Goal: Find specific page/section: Find specific page/section

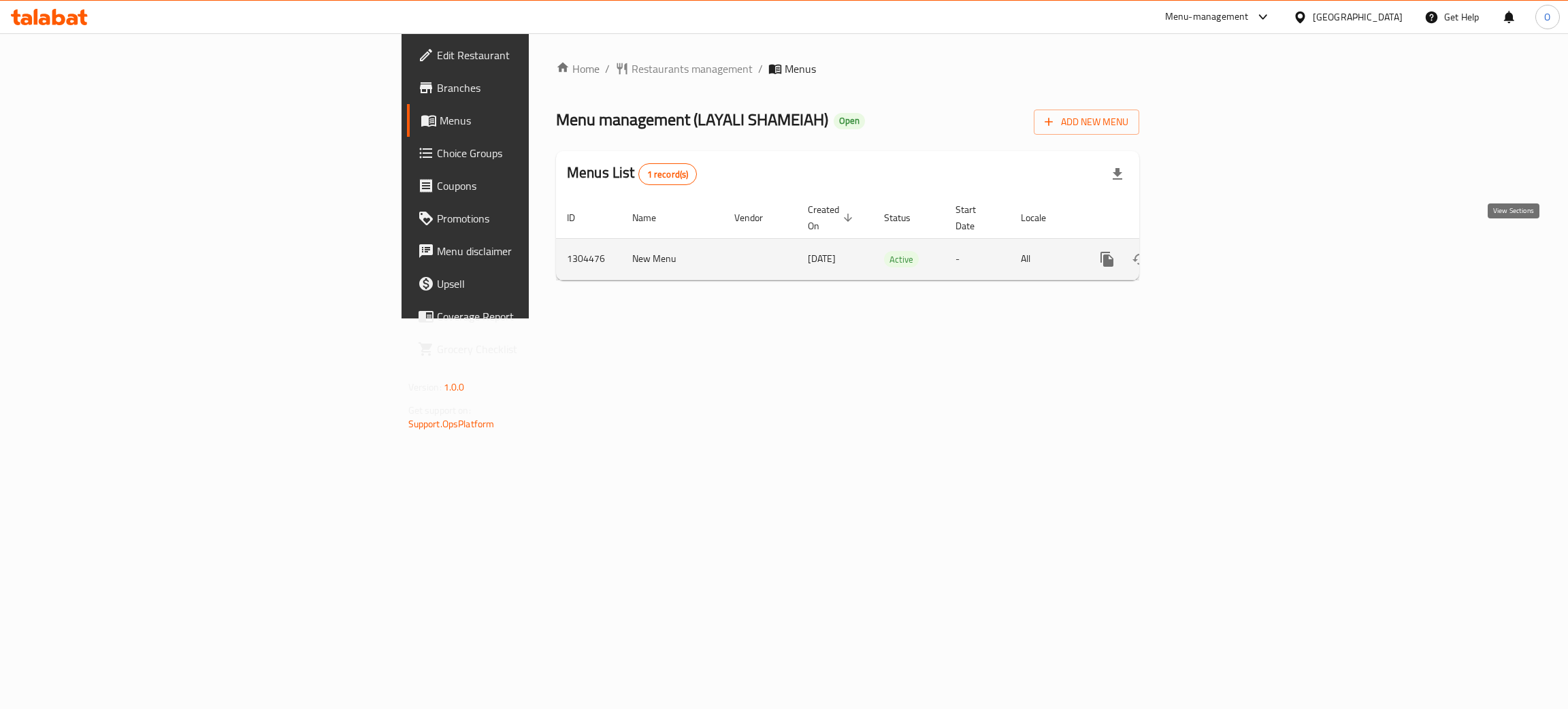
click at [1213, 251] on icon "enhanced table" at bounding box center [1204, 259] width 16 height 16
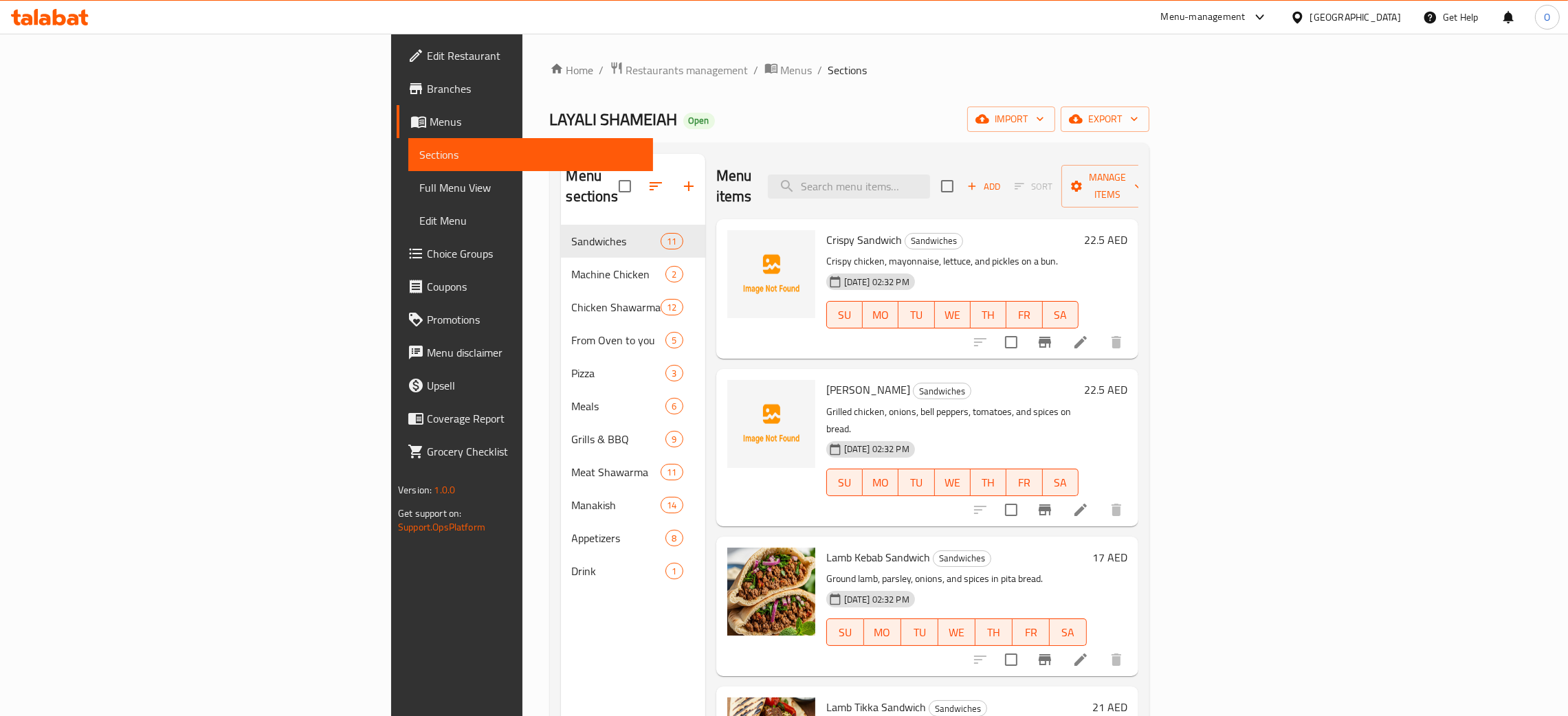
click at [420, 194] on span "Full Menu View" at bounding box center [531, 187] width 223 height 16
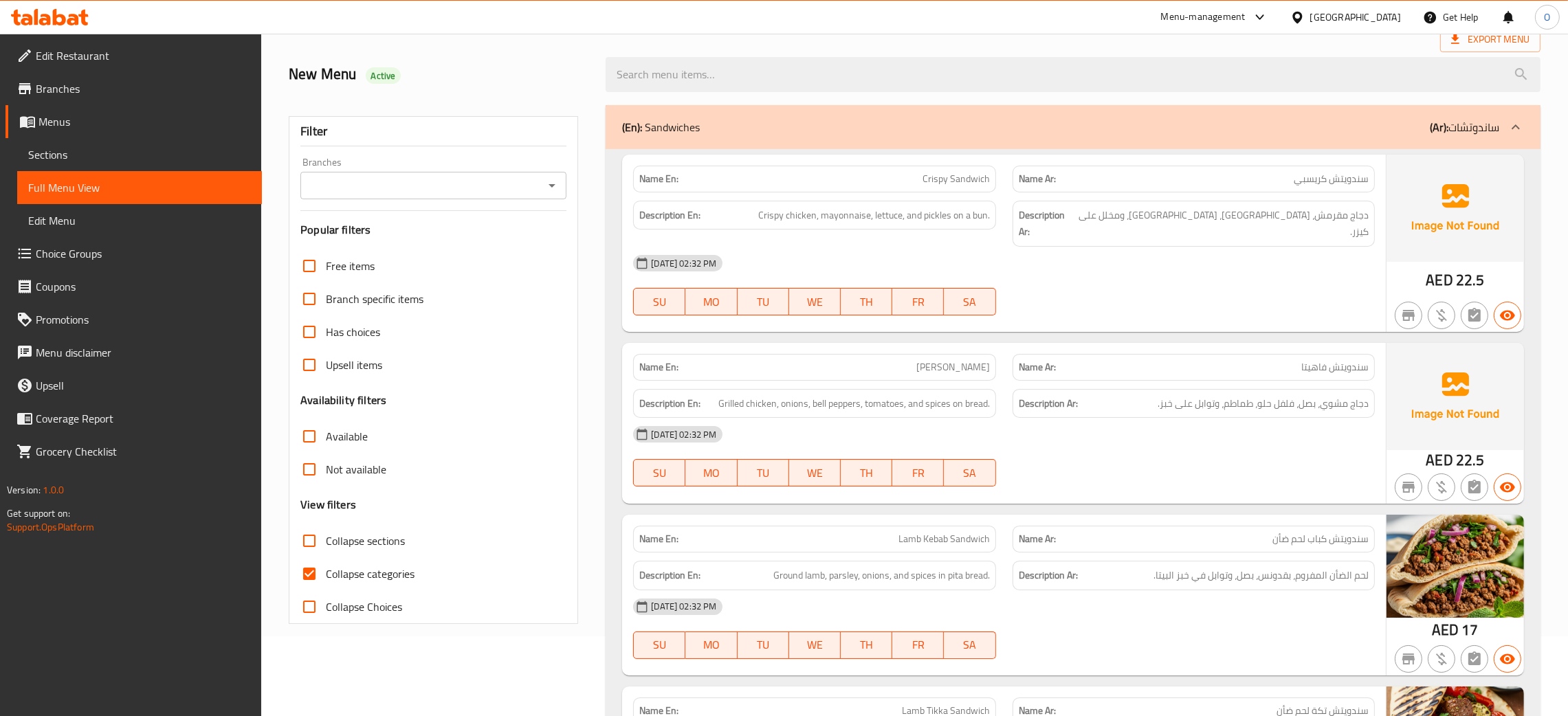
scroll to position [103, 0]
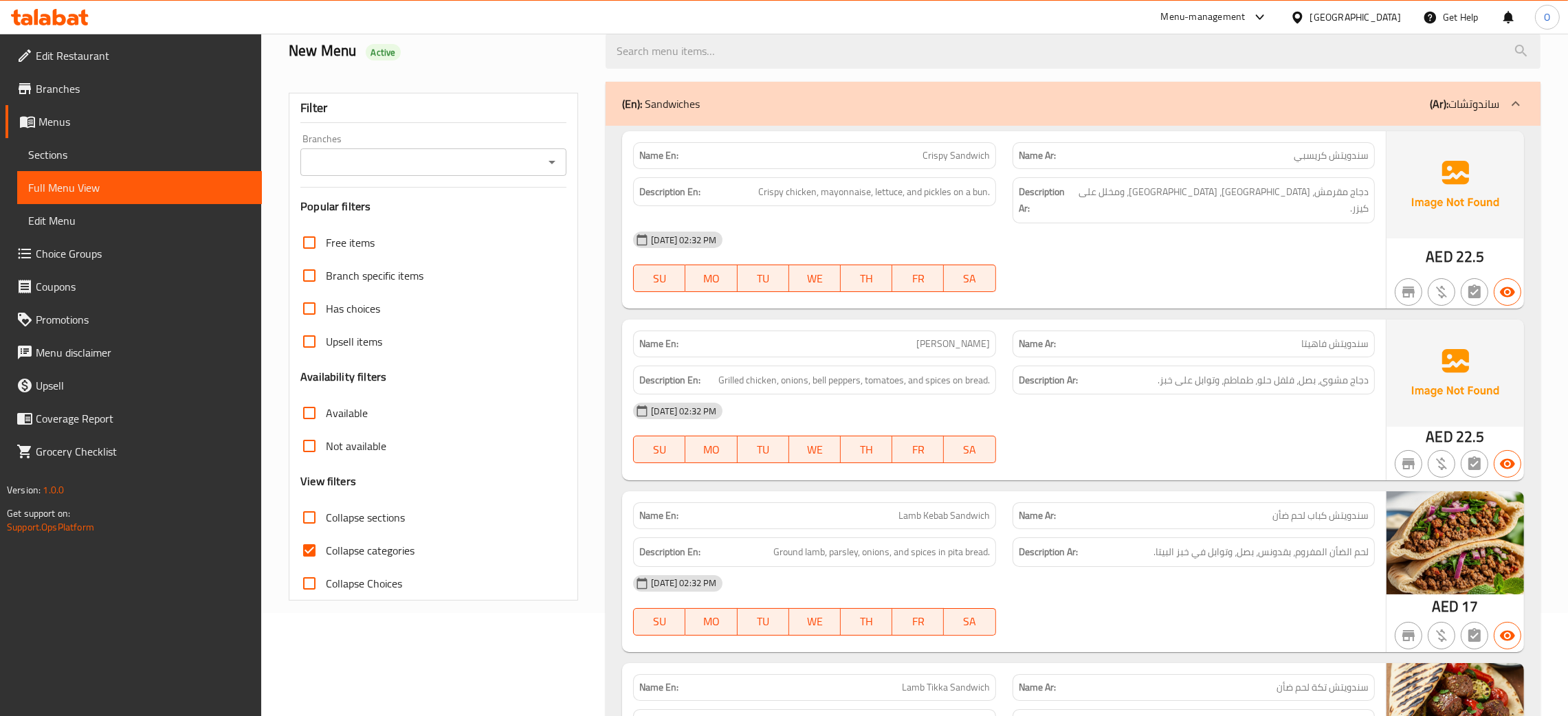
click at [311, 515] on input "Collapse sections" at bounding box center [309, 517] width 33 height 33
checkbox input "true"
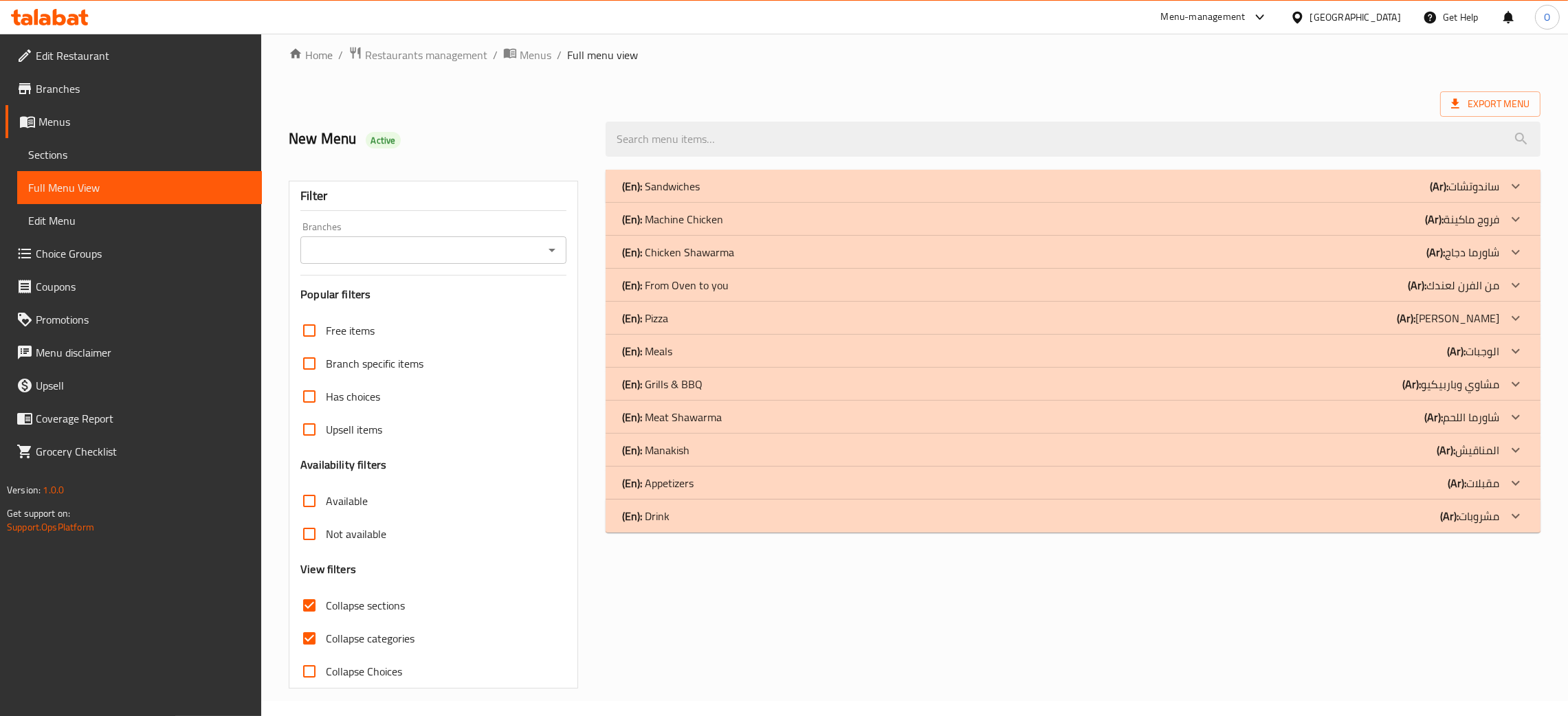
scroll to position [15, 0]
click at [308, 637] on input "Collapse categories" at bounding box center [309, 638] width 33 height 33
checkbox input "false"
click at [956, 194] on div "(En): Manakish (Ar): المناقيش" at bounding box center [1061, 185] width 877 height 16
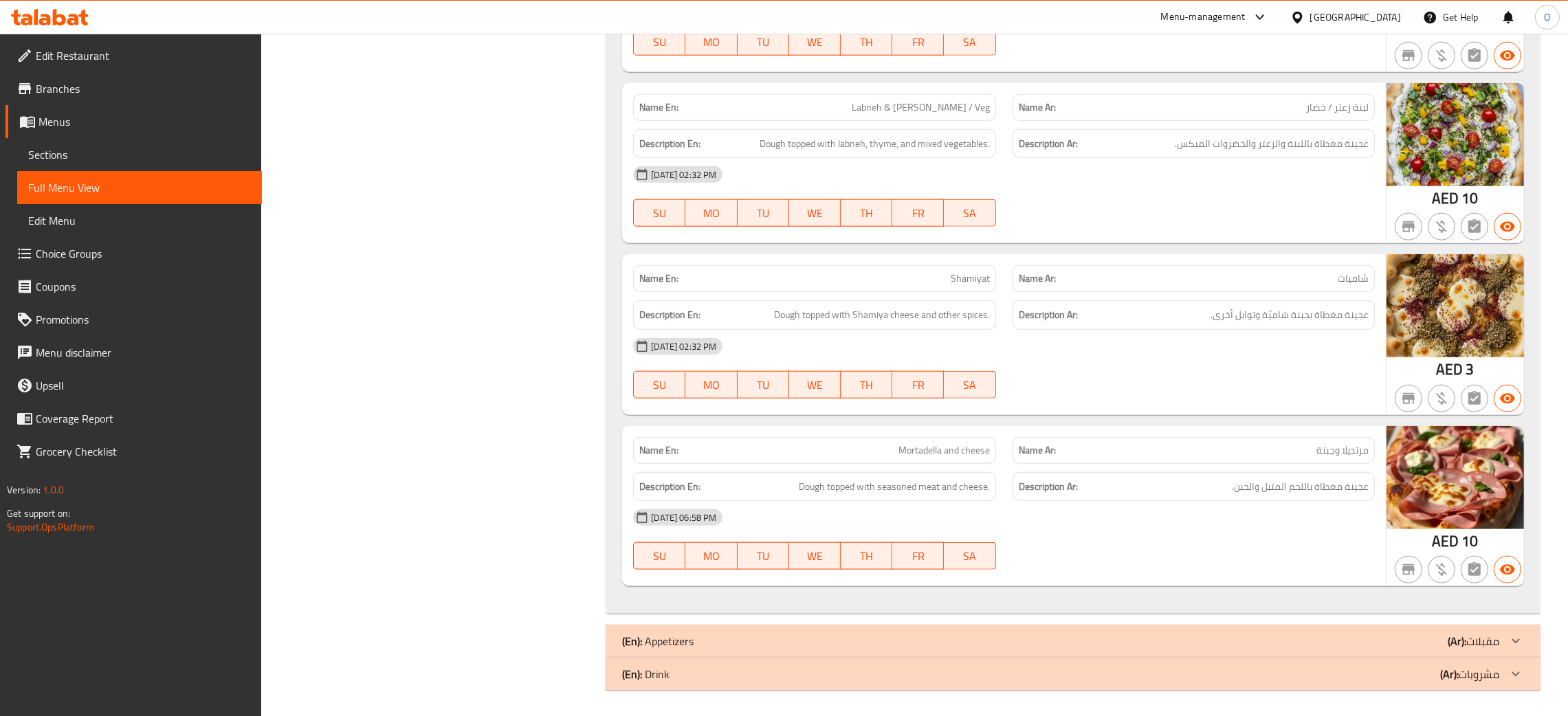
scroll to position [2338, 0]
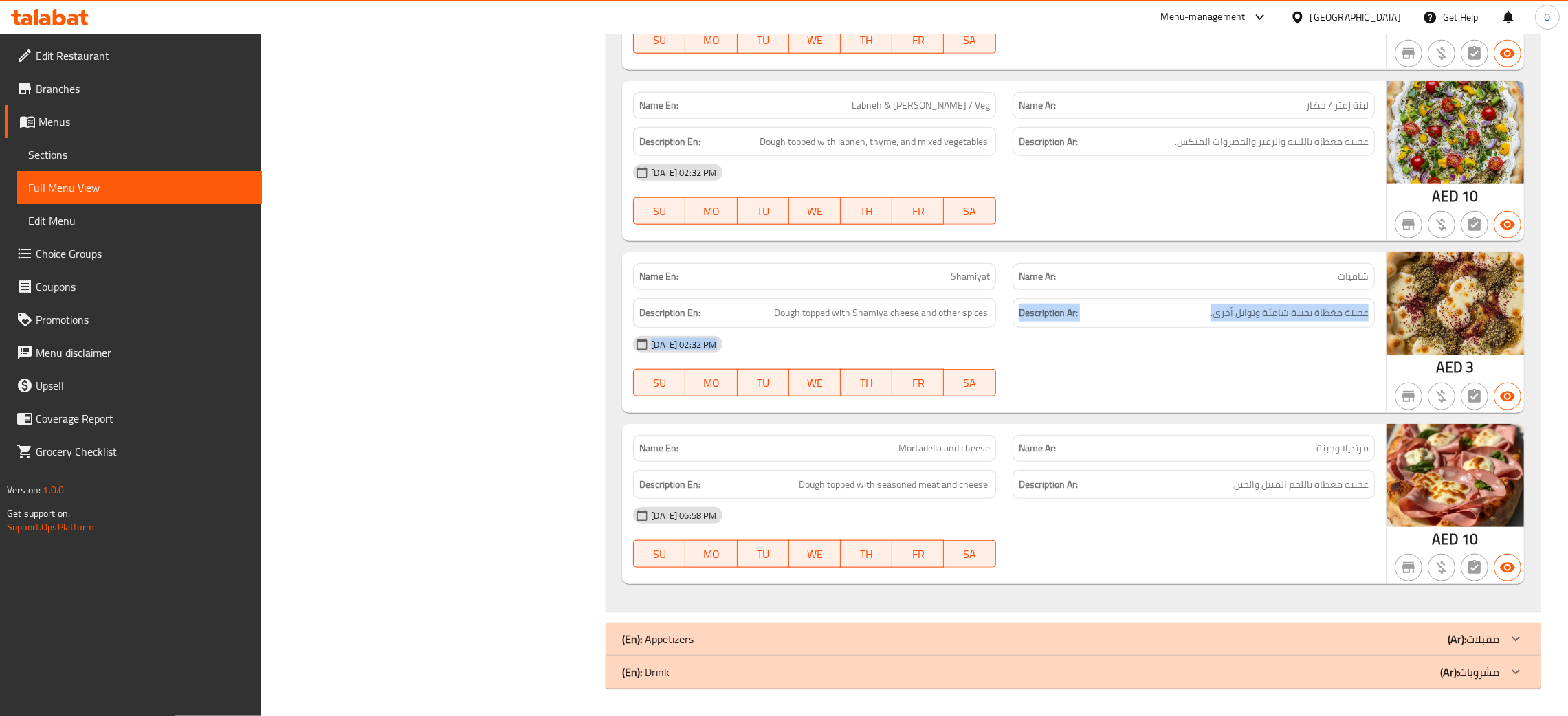
drag, startPoint x: 1012, startPoint y: 405, endPoint x: 1008, endPoint y: 299, distance: 106.1
click at [1009, 311] on div "Name En: Shamiyat Name Ar: شاميات Description En: Dough topped with Shamiya che…" at bounding box center [1004, 332] width 764 height 161
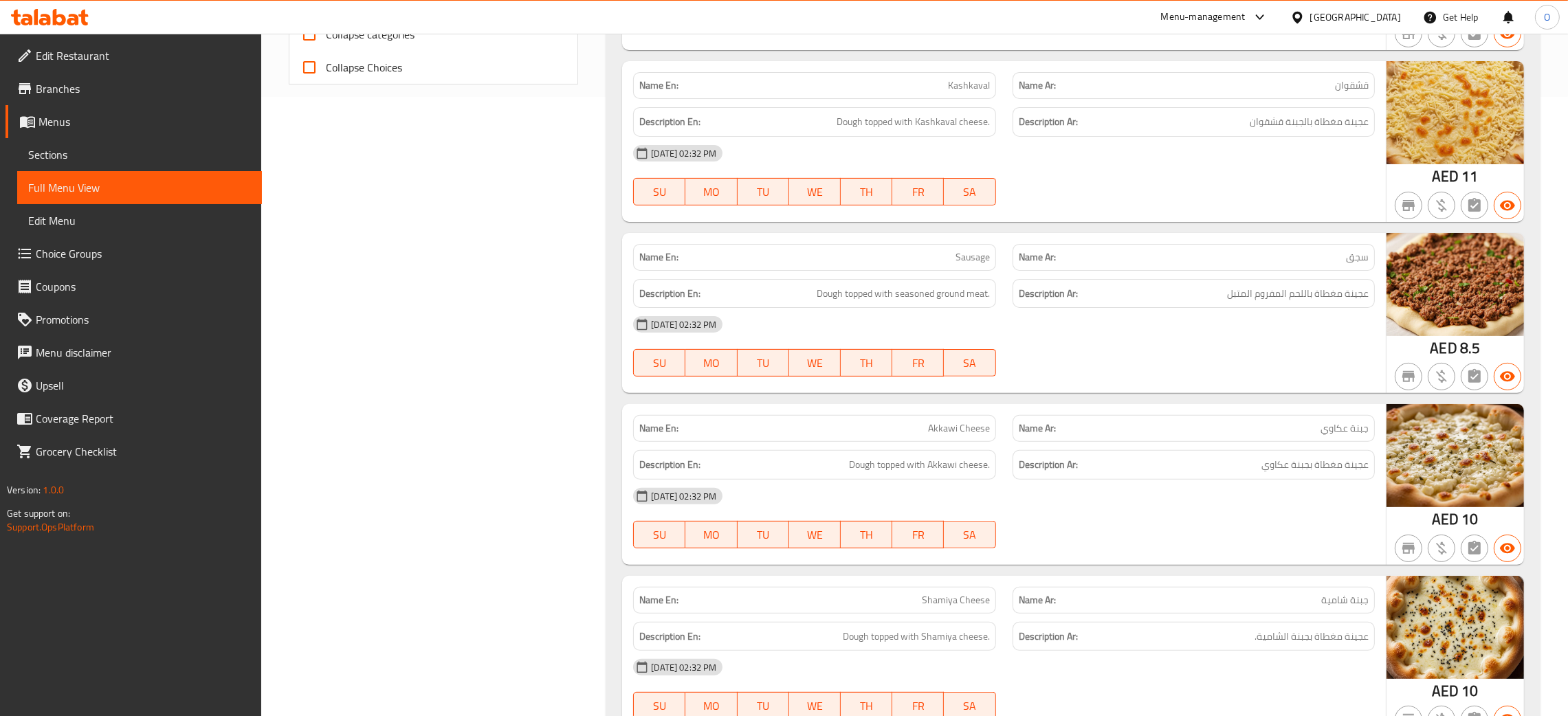
scroll to position [174, 0]
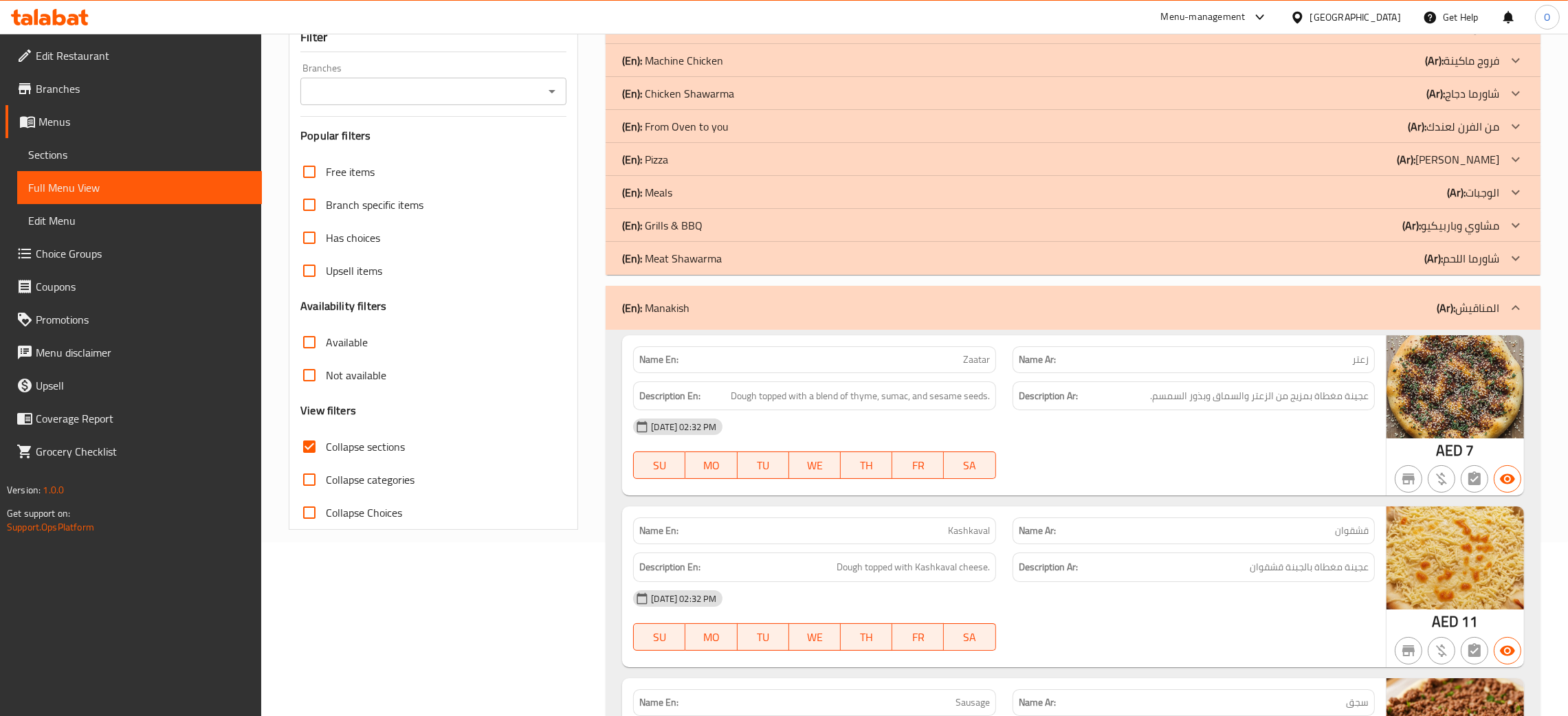
click at [833, 299] on div "(En): Manakish (Ar): المناقيش" at bounding box center [1073, 308] width 935 height 44
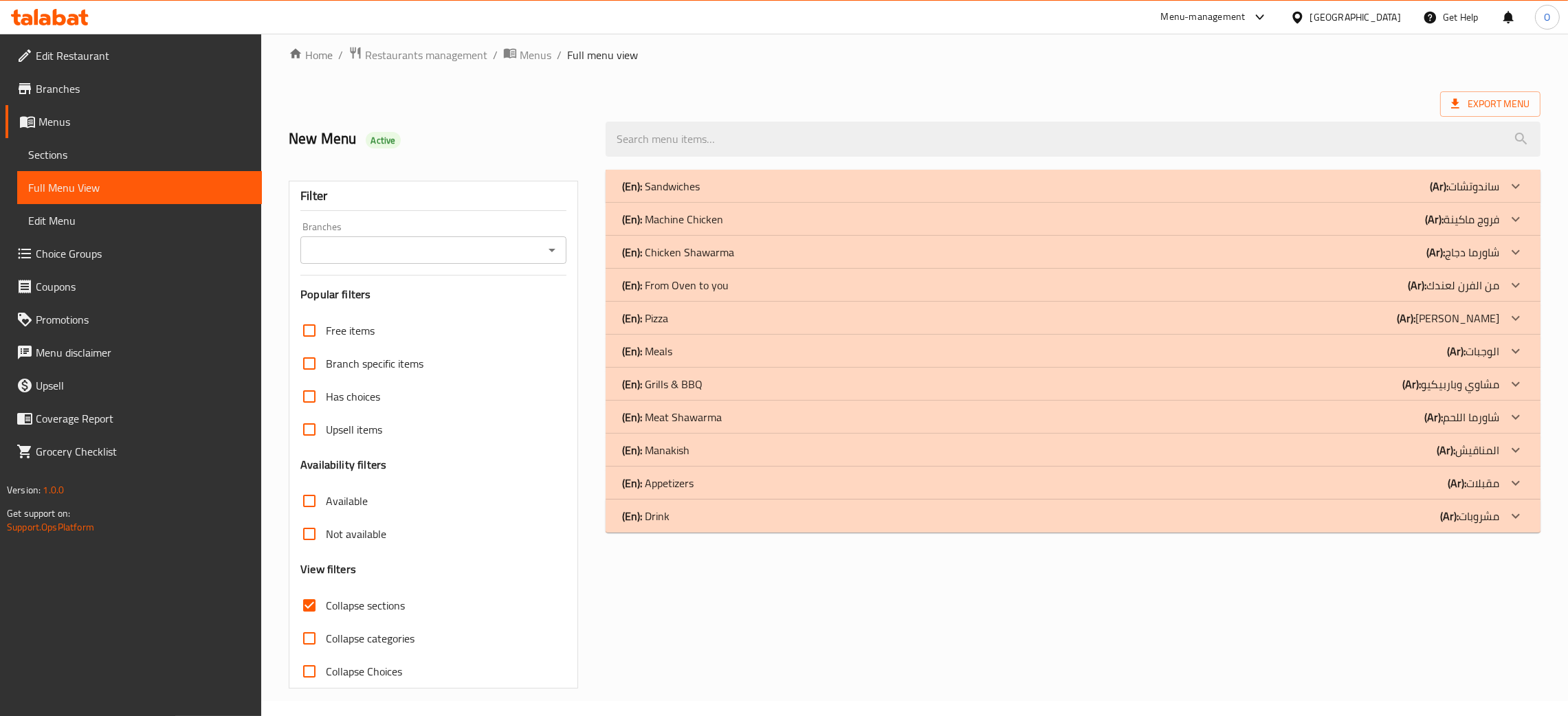
click at [1304, 333] on div "(En): Sandwiches (Ar): ساندوتشات Name En: Crispy Sandwich Name Ar: سندويتش كريس…" at bounding box center [1073, 351] width 935 height 363
click at [1324, 194] on div "(En): Appetizers (Ar): مقبلات" at bounding box center [1061, 185] width 877 height 16
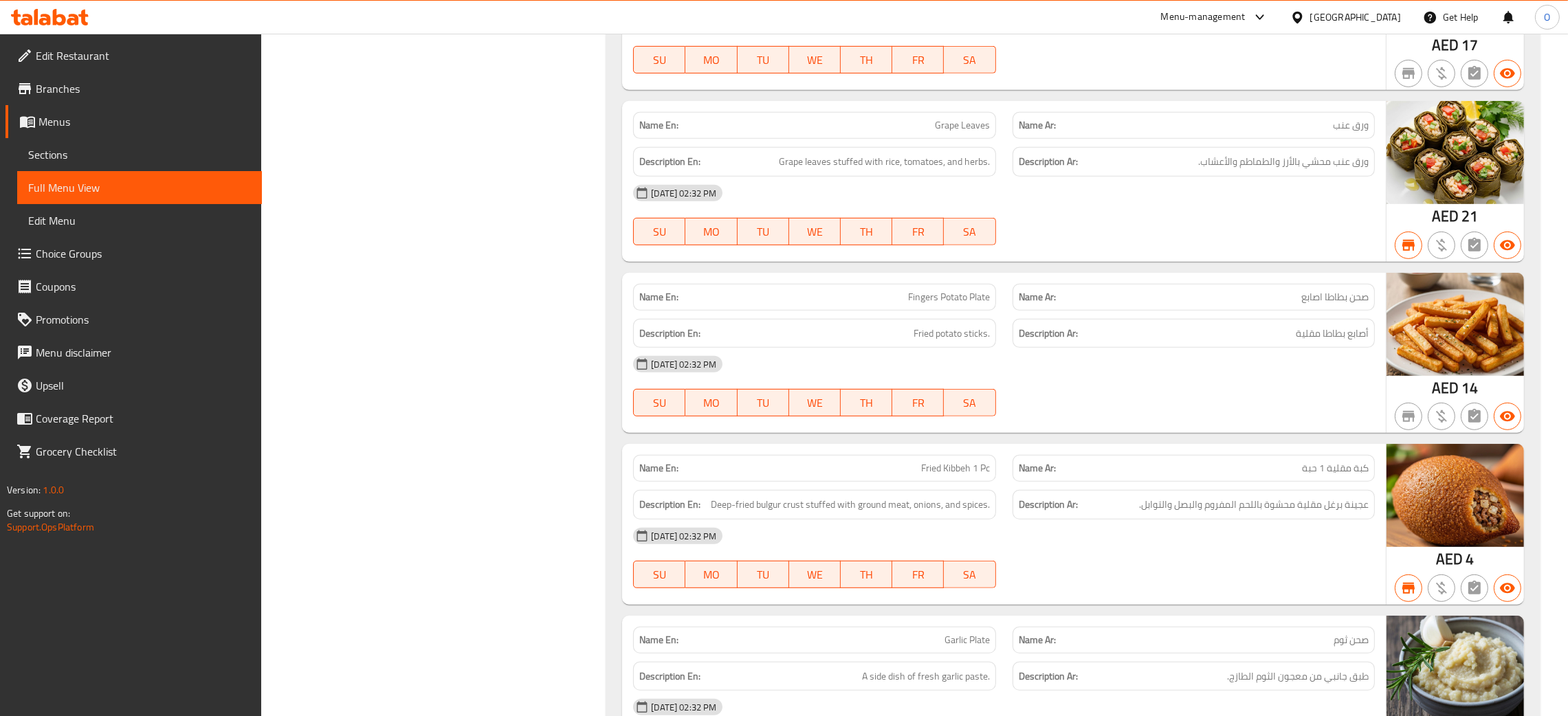
scroll to position [1306, 0]
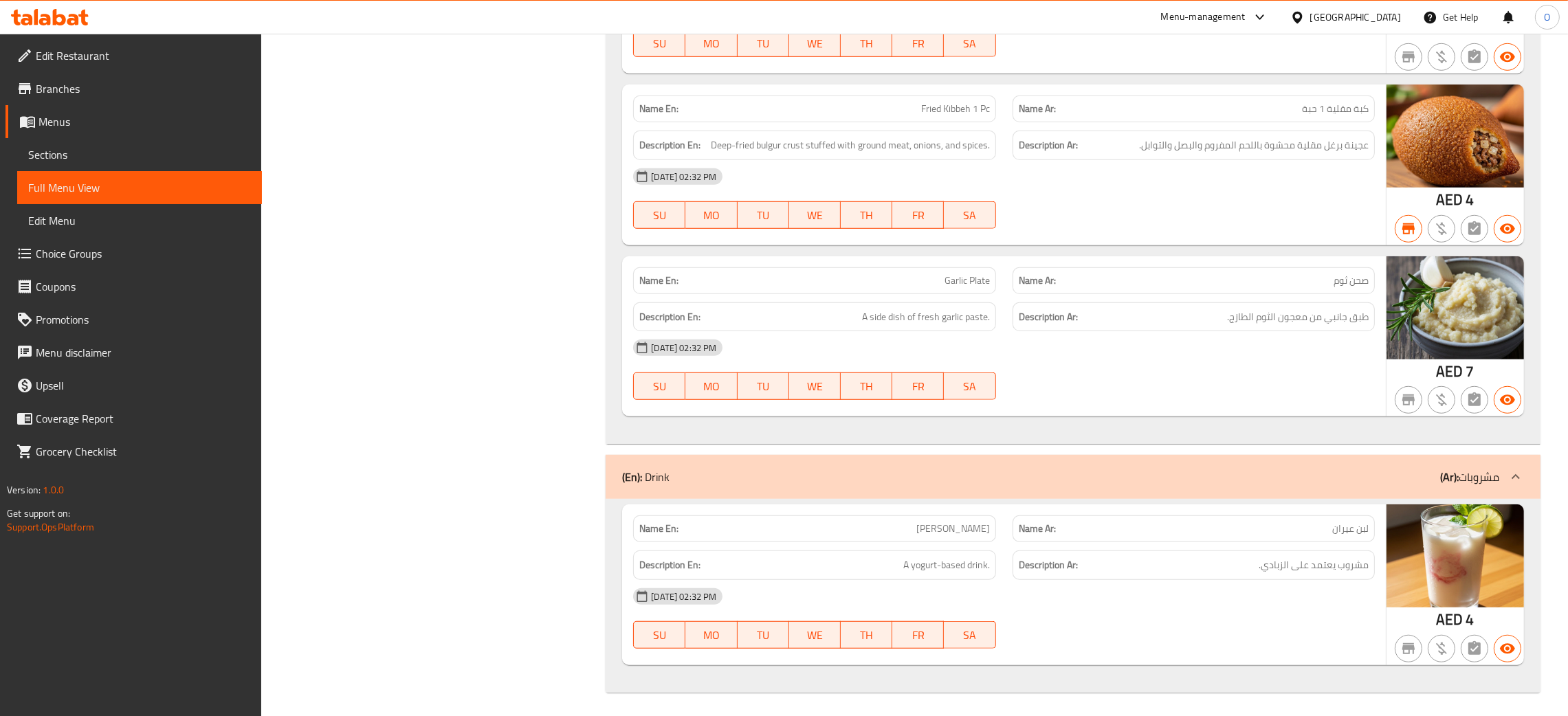
scroll to position [1511, 0]
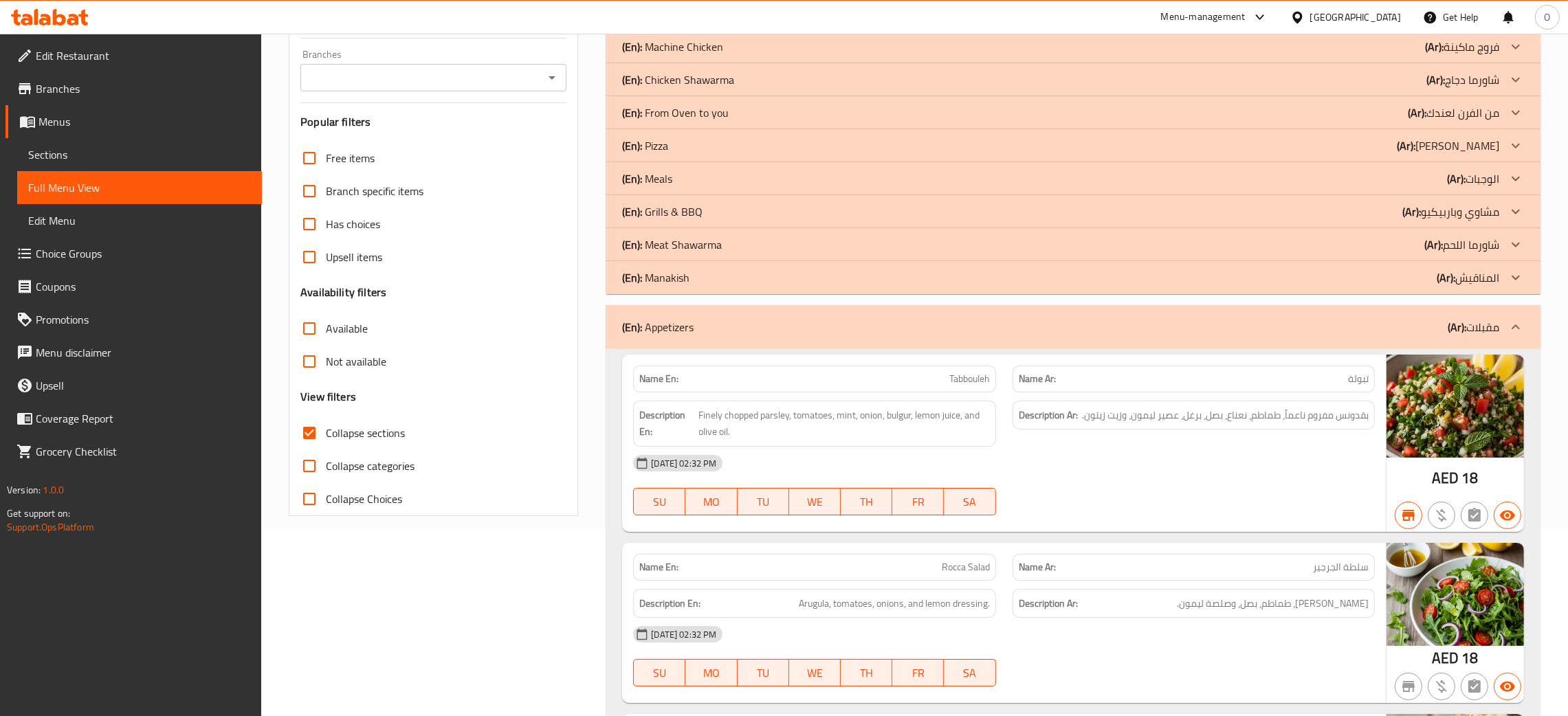
scroll to position [103, 0]
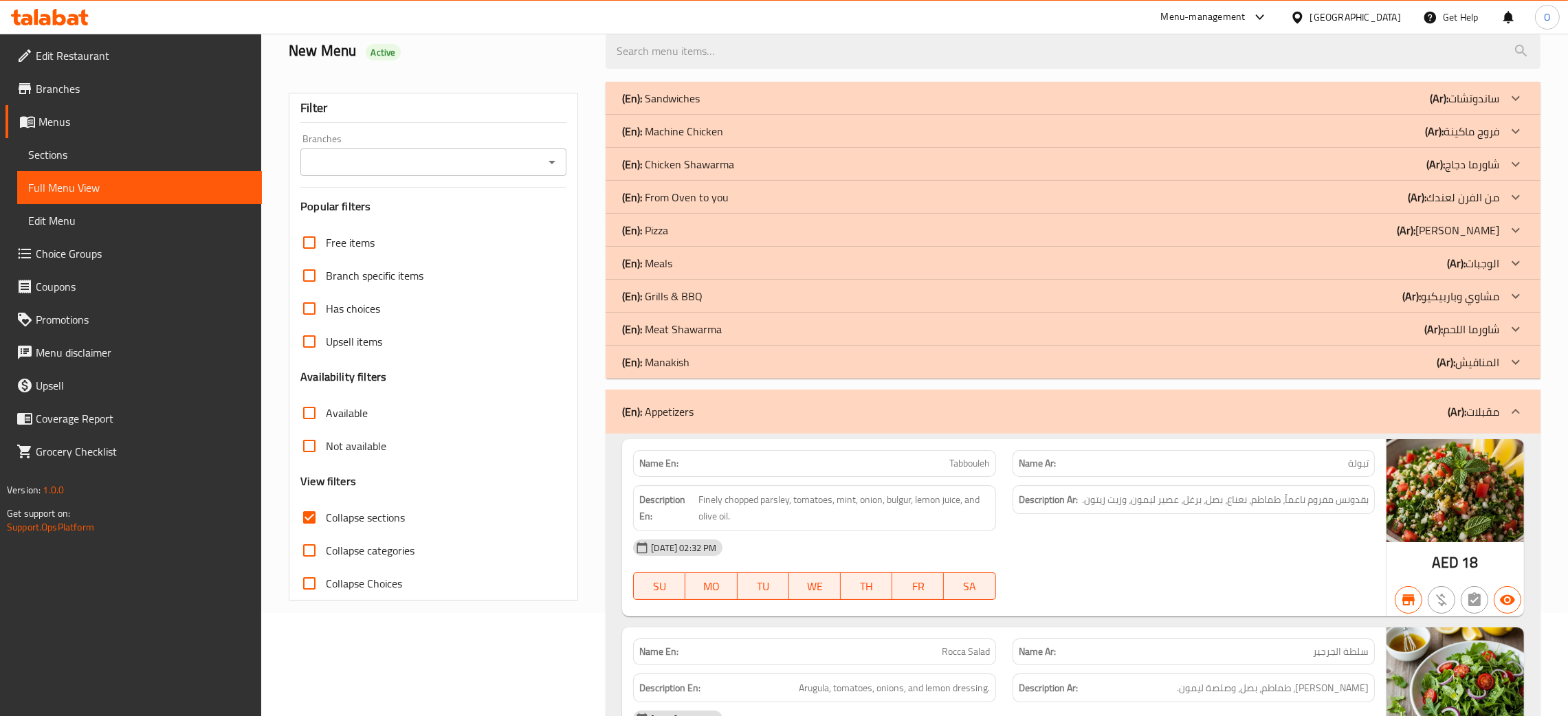
click at [304, 519] on input "Collapse sections" at bounding box center [309, 517] width 33 height 33
checkbox input "false"
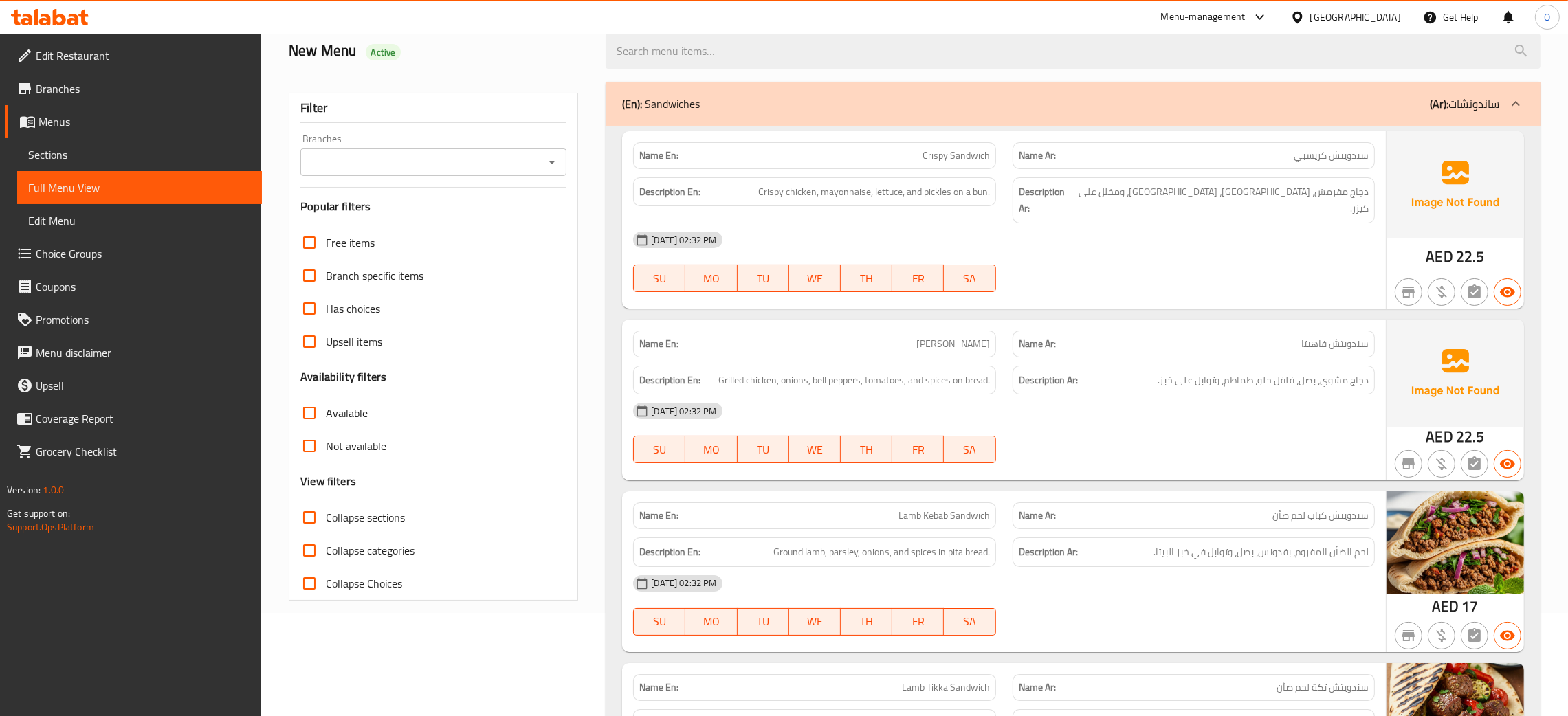
scroll to position [2855, 0]
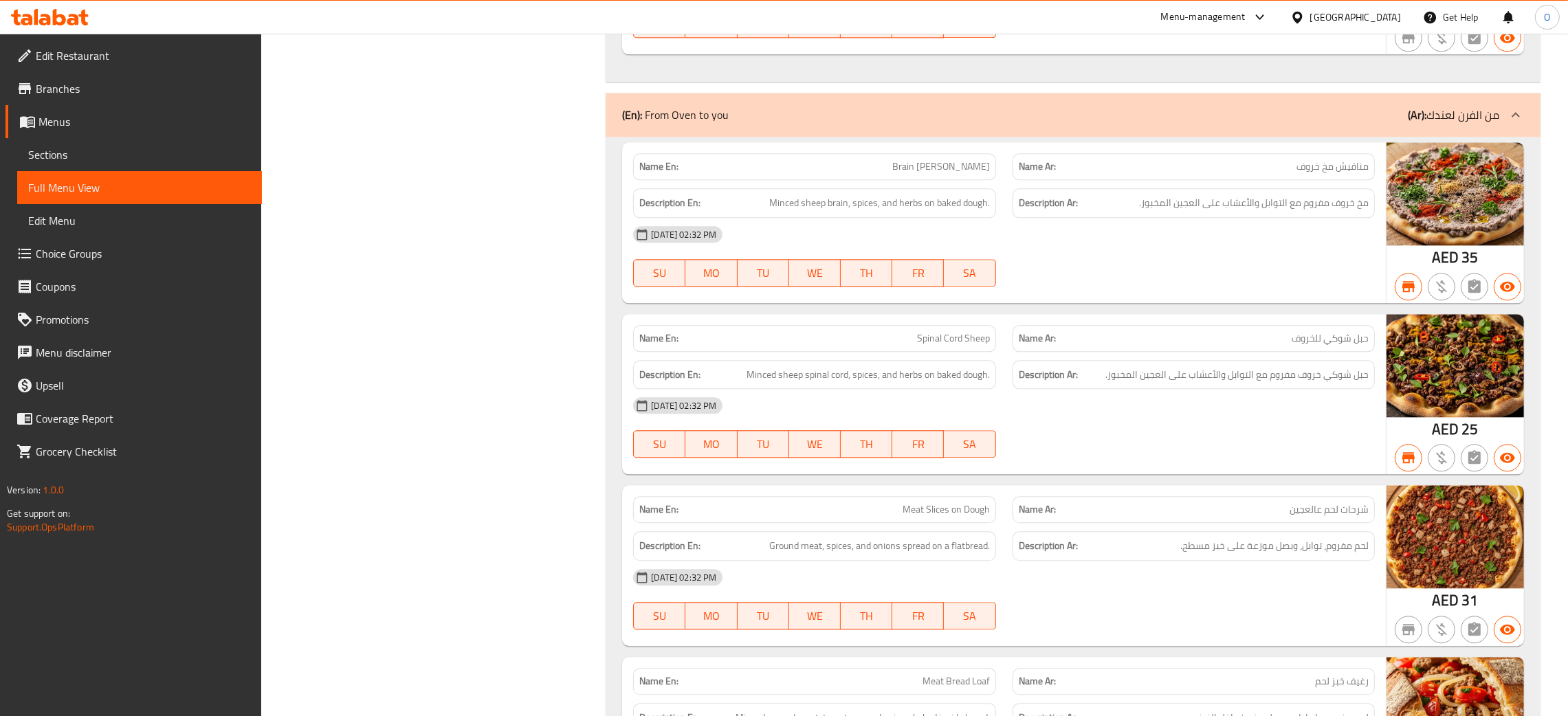
scroll to position [4982, 0]
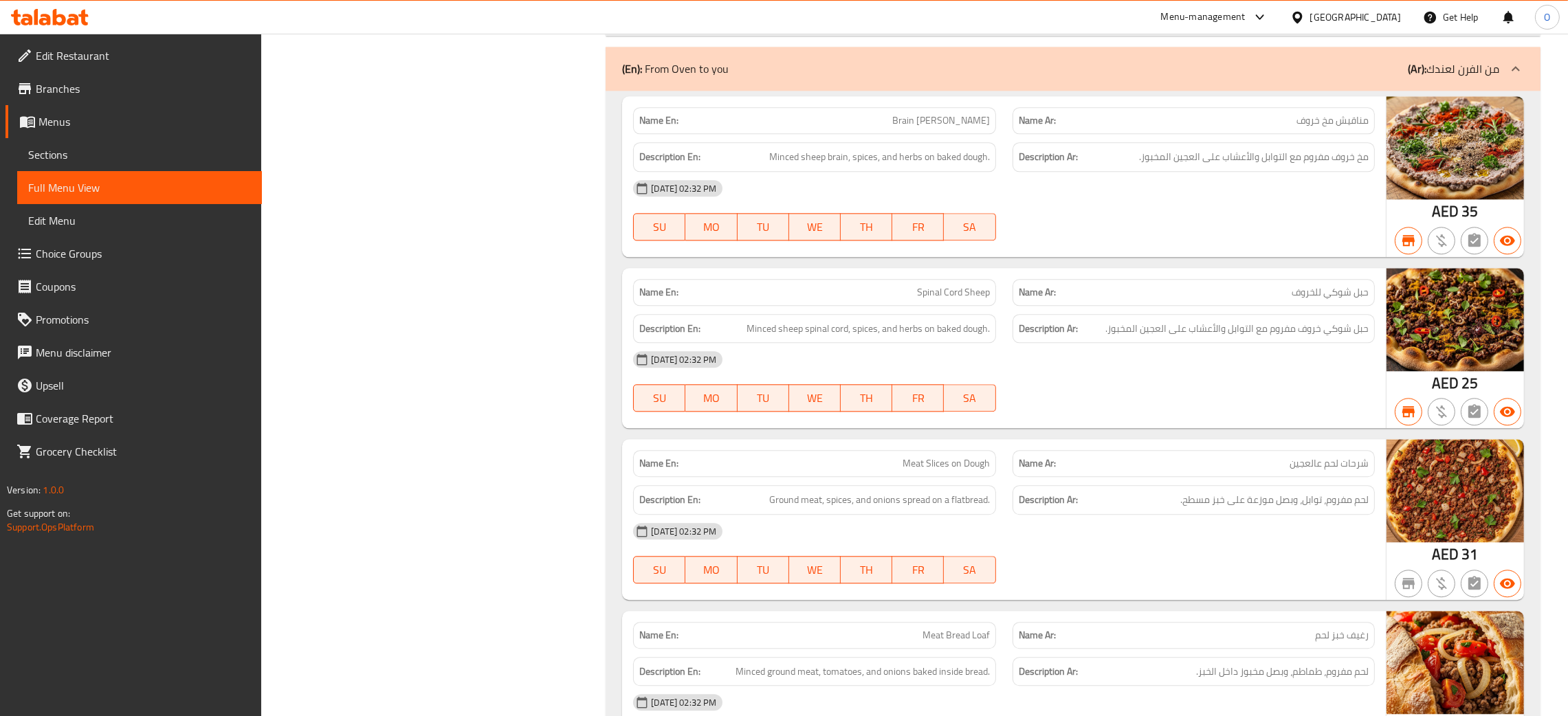
copy span "شرحات"
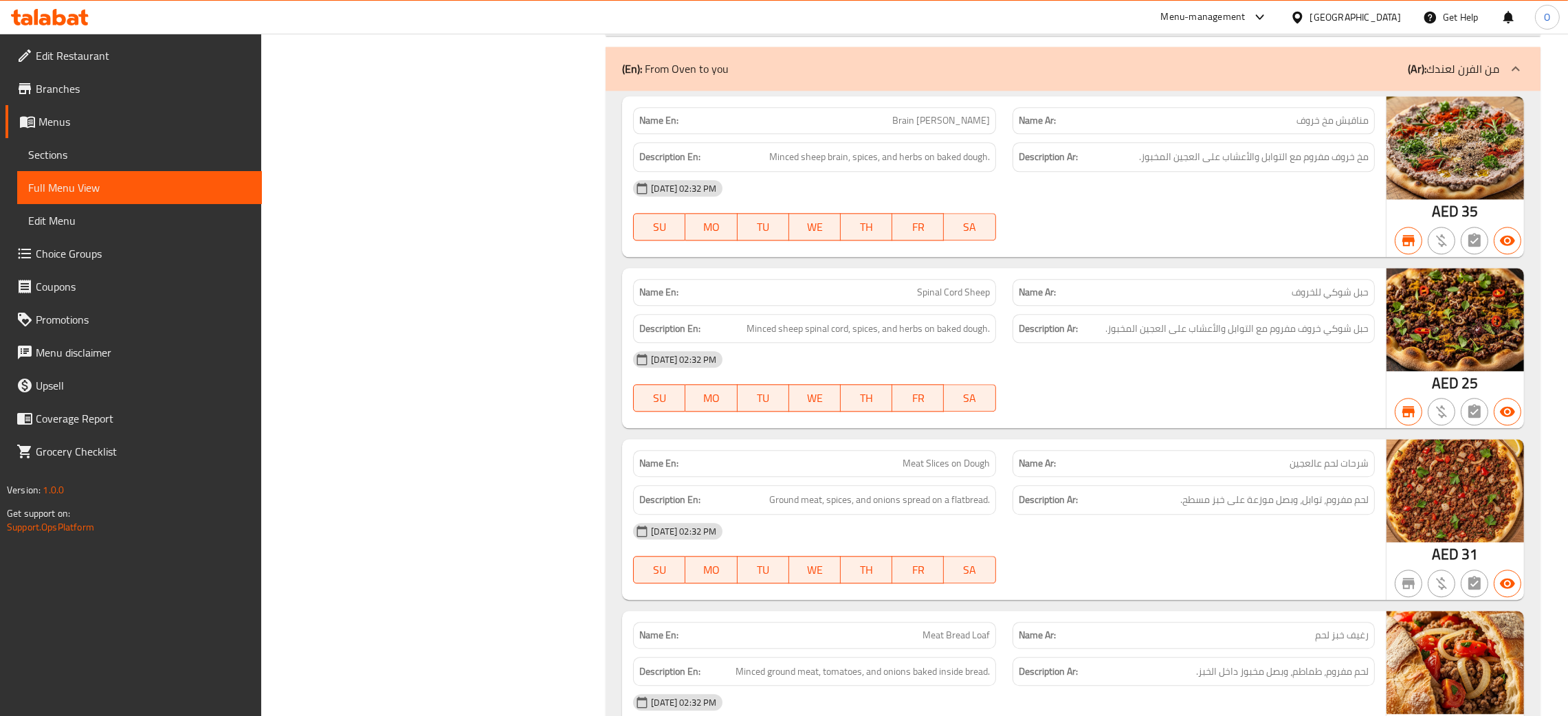
copy span "شرحات لحم عالعجين"
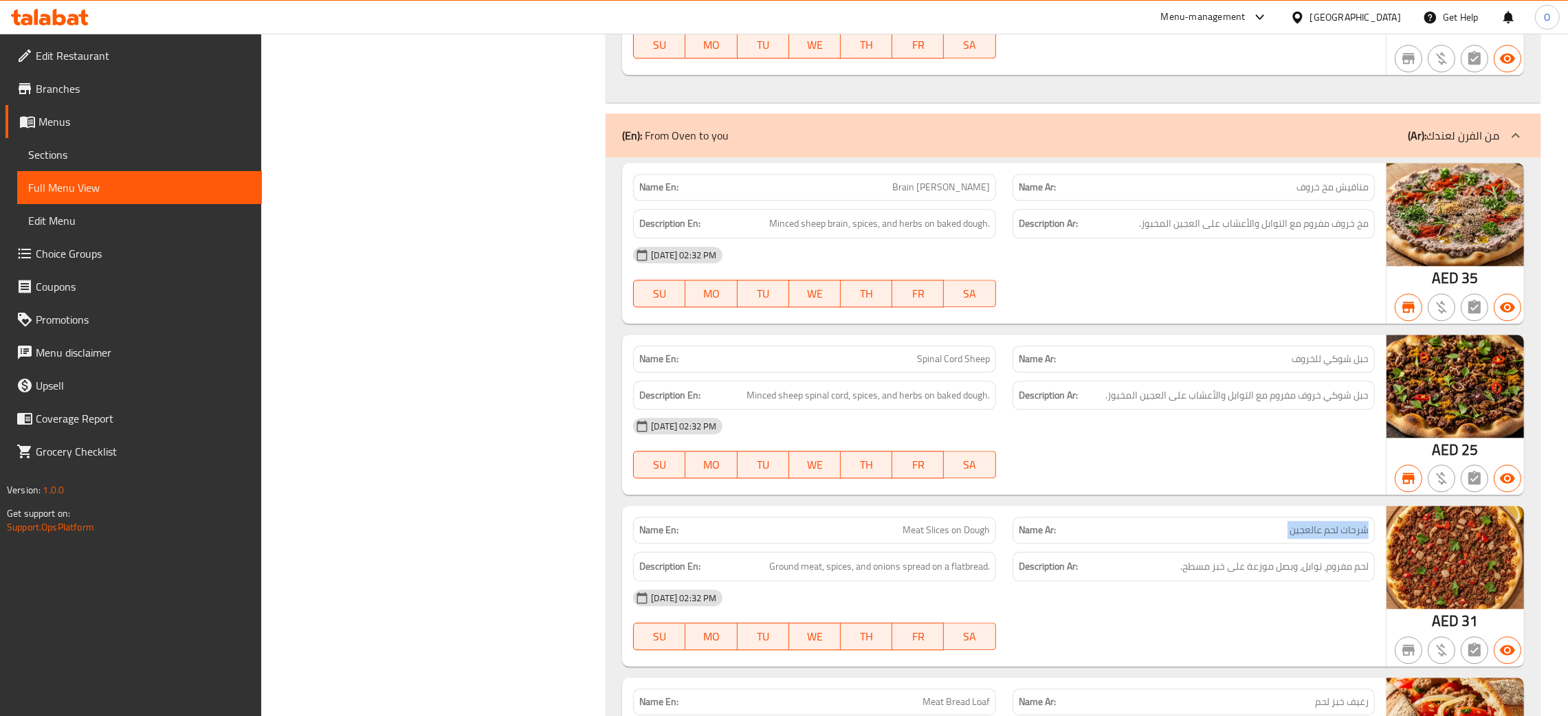
scroll to position [4879, 0]
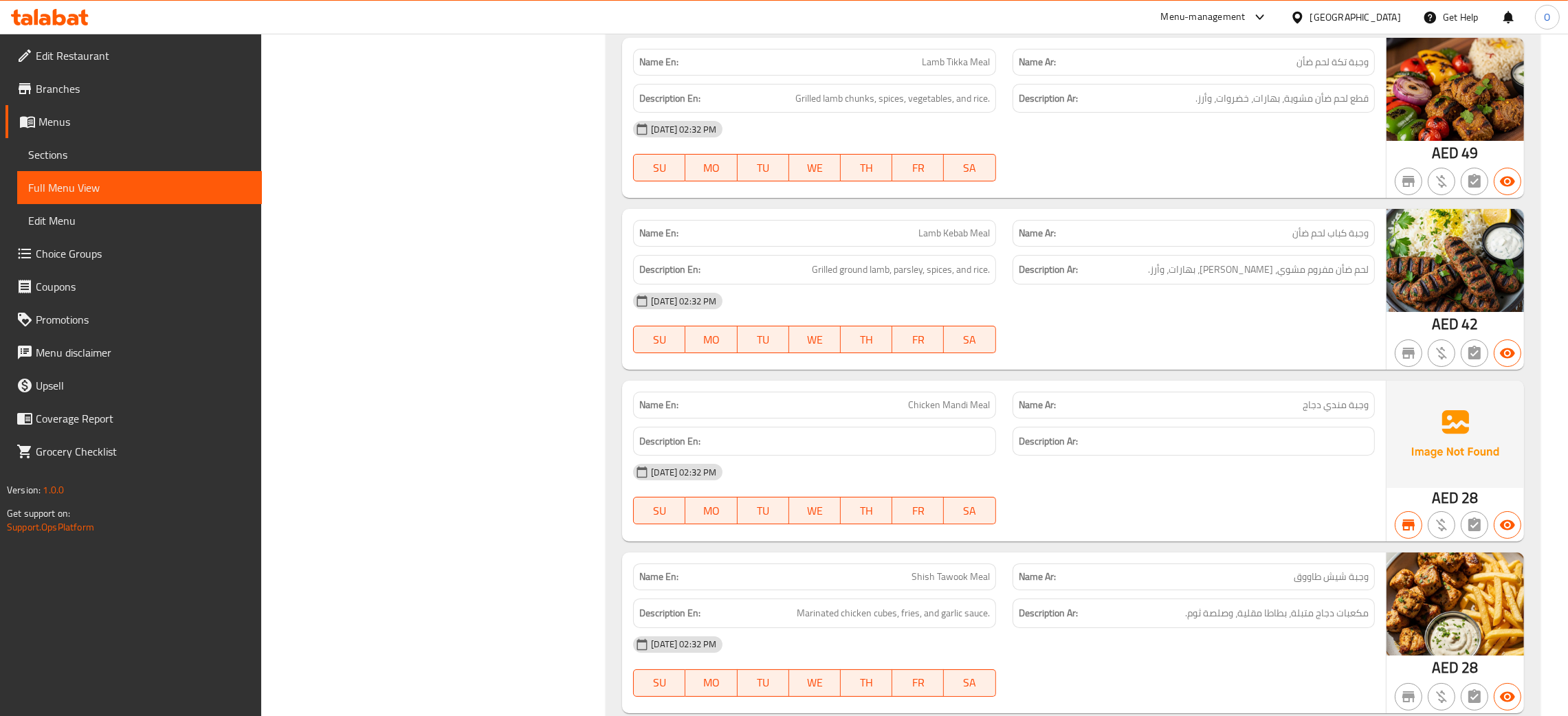
click at [321, 395] on div "Filter Branches Branches Popular filters Free items Branch specific items Has c…" at bounding box center [439, 571] width 317 height 16453
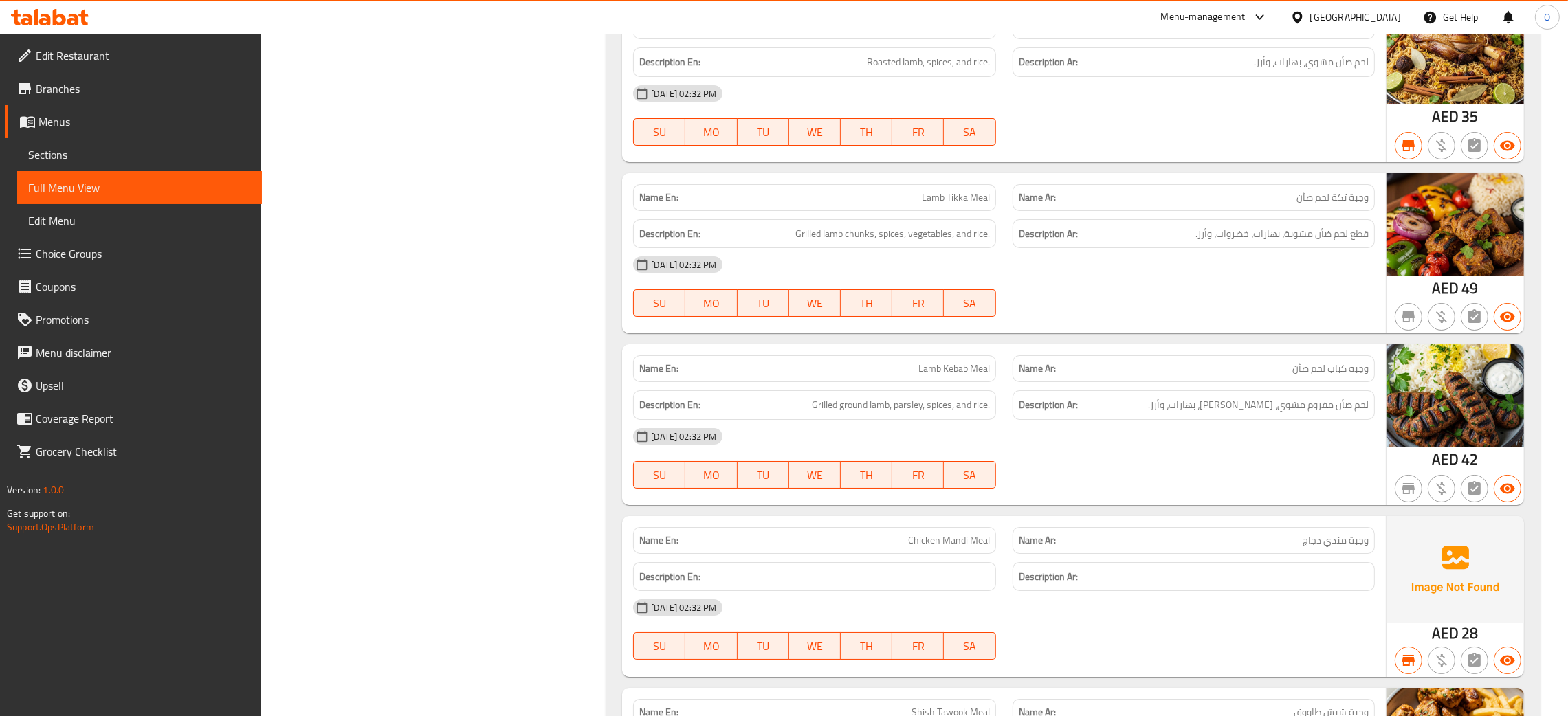
scroll to position [7419, 0]
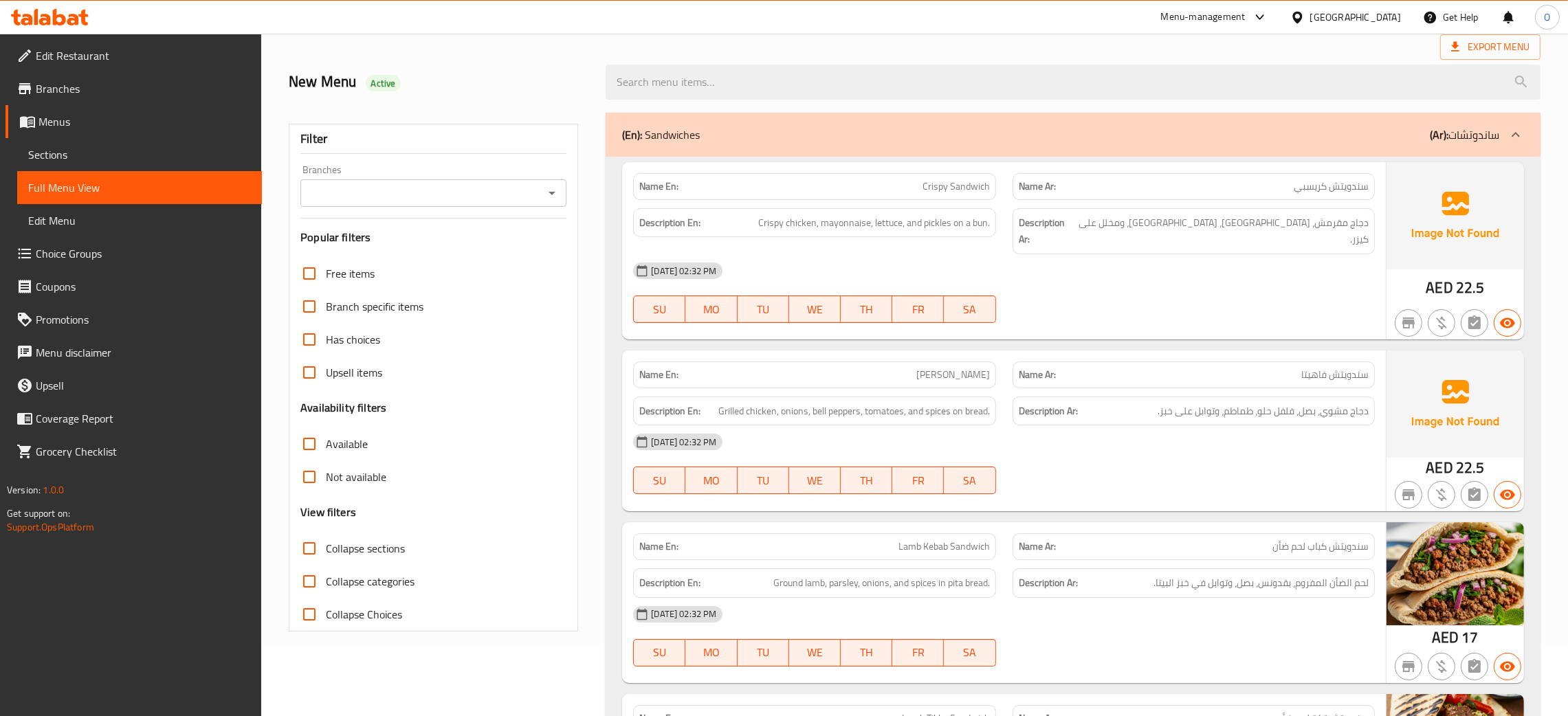
scroll to position [0, 0]
